Goal: Information Seeking & Learning: Learn about a topic

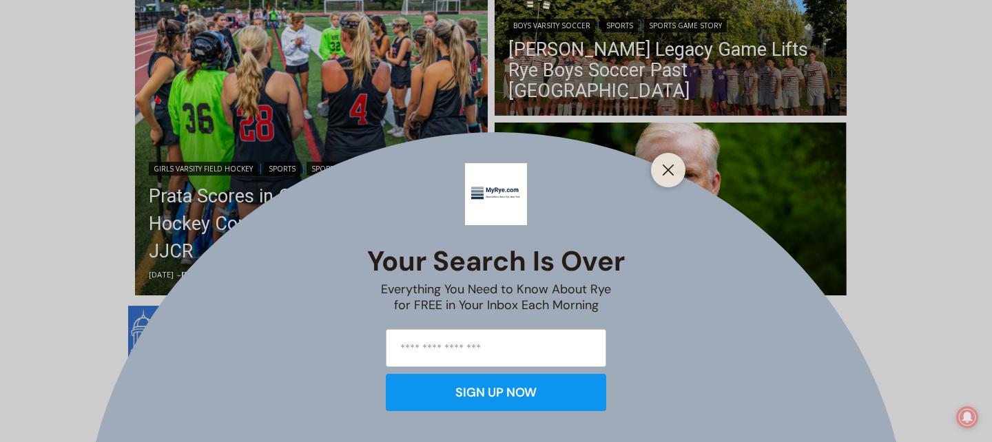
scroll to position [440, 0]
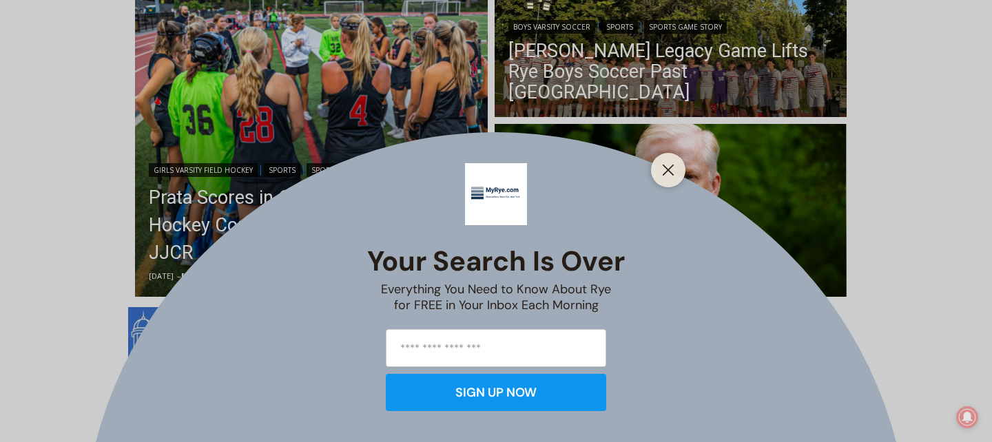
click at [678, 174] on div at bounding box center [668, 170] width 34 height 34
click at [664, 171] on icon "Close" at bounding box center [668, 170] width 12 height 12
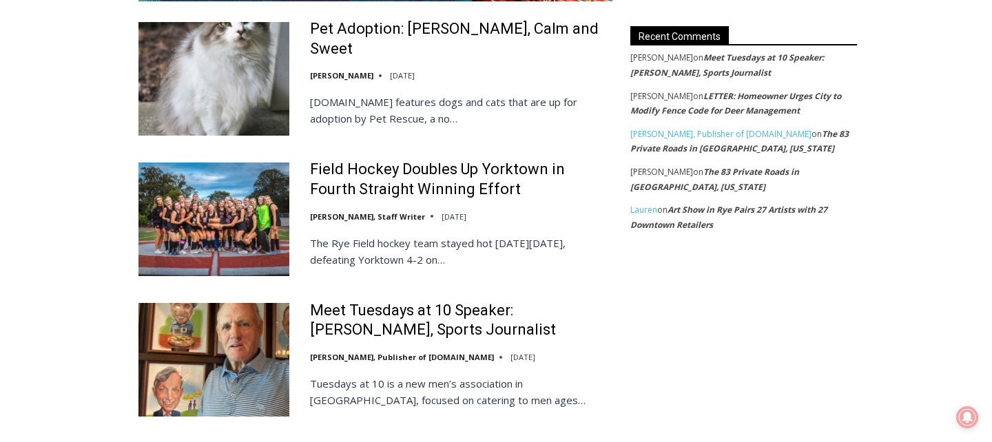
scroll to position [2752, 0]
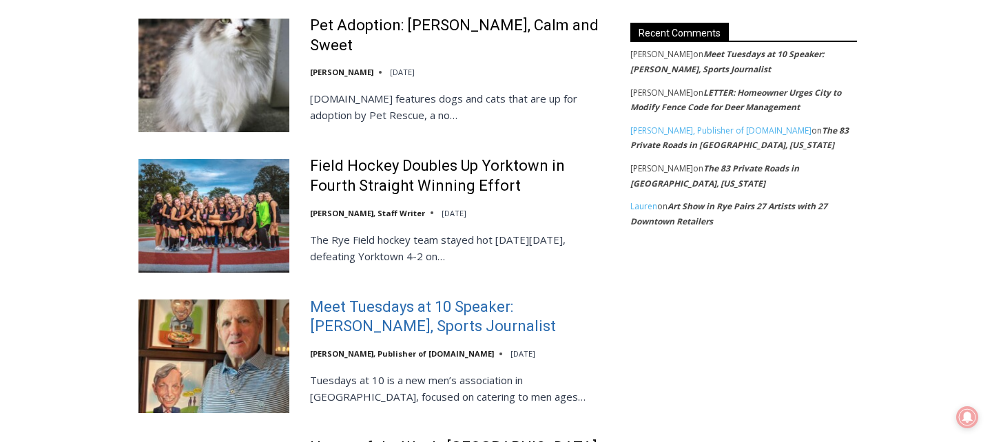
click at [441, 297] on link "Meet Tuesdays at 10 Speaker: [PERSON_NAME], Sports Journalist" at bounding box center [461, 316] width 302 height 39
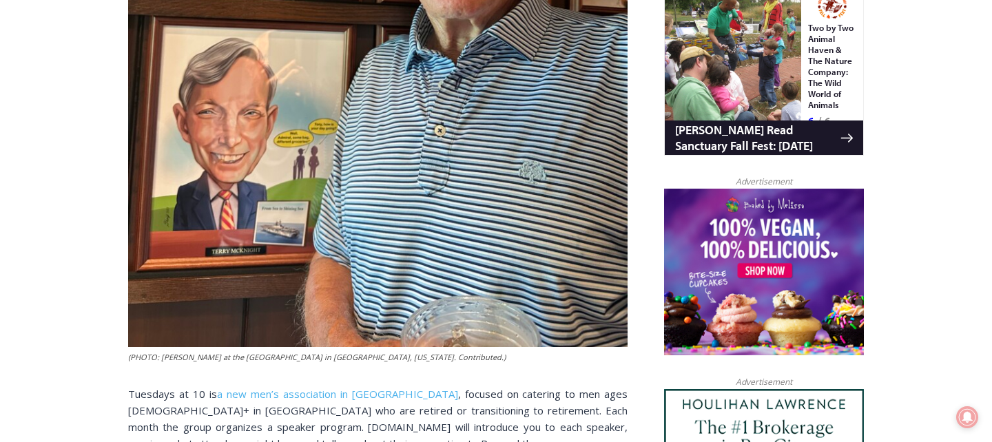
scroll to position [1073, 0]
